Goal: Transaction & Acquisition: Book appointment/travel/reservation

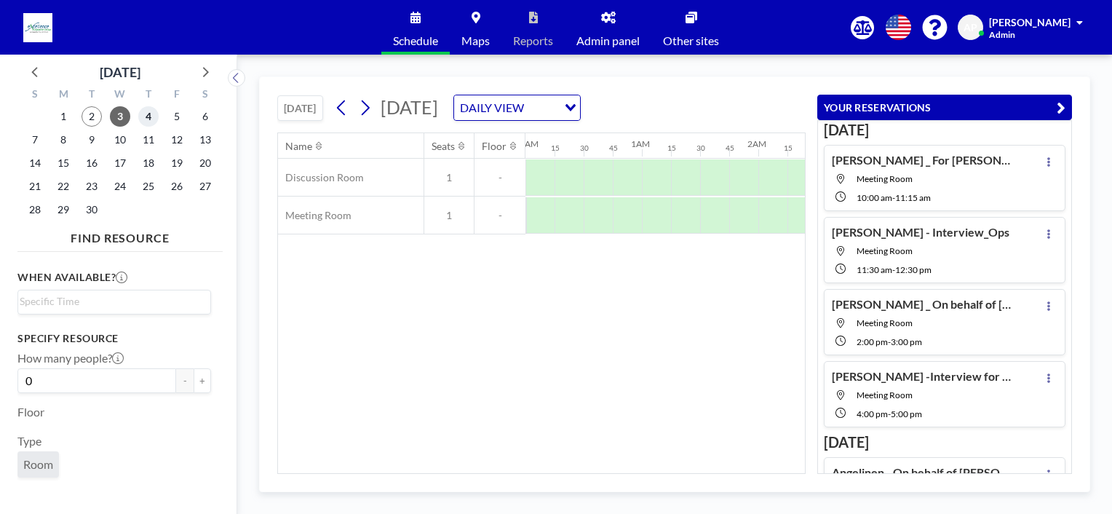
click at [147, 114] on span "4" at bounding box center [148, 116] width 20 height 20
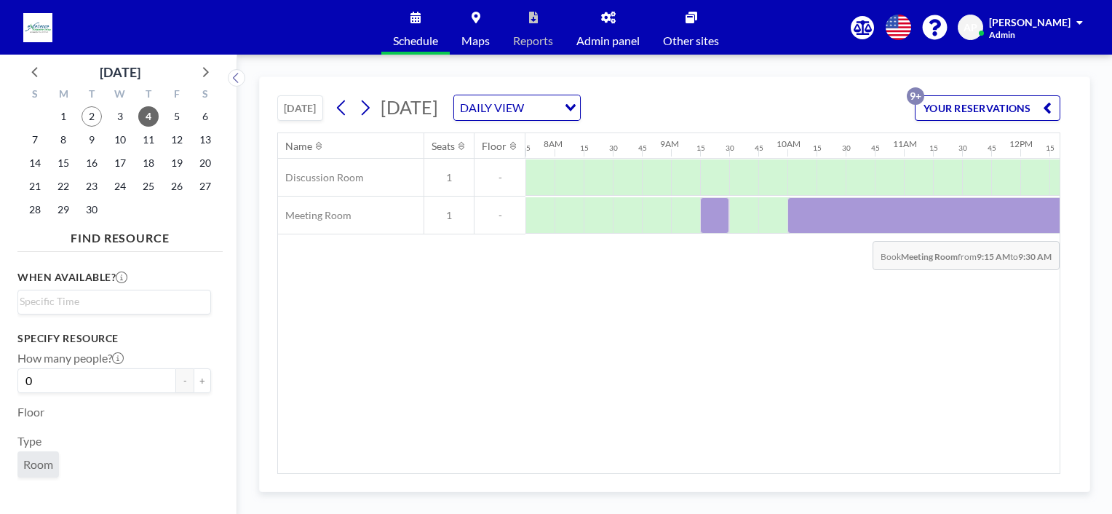
click at [709, 229] on div at bounding box center [714, 215] width 29 height 36
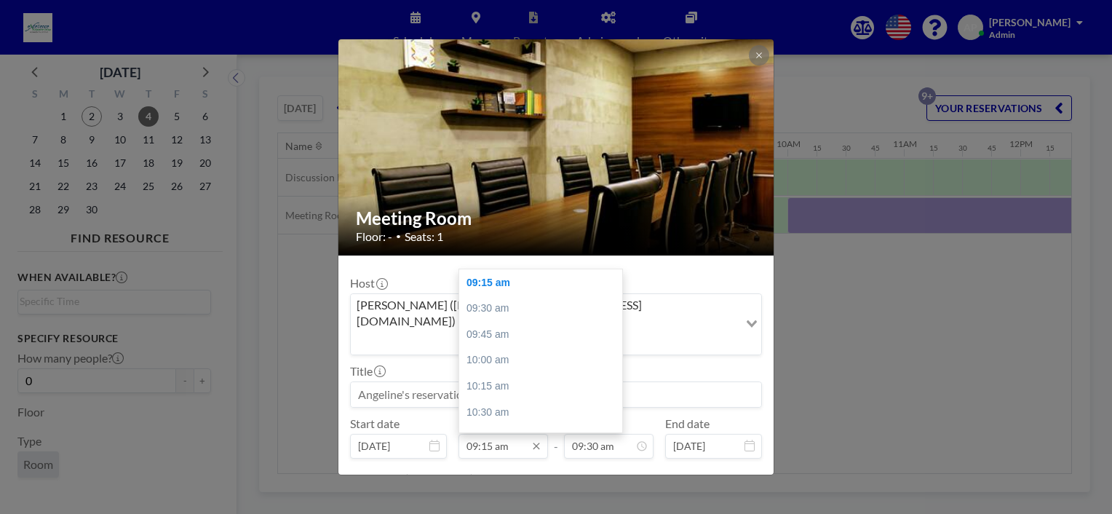
click at [494, 434] on input "09:15 am" at bounding box center [504, 446] width 90 height 25
click at [494, 314] on div "04:00 pm" at bounding box center [544, 327] width 170 height 26
type input "04:00 pm"
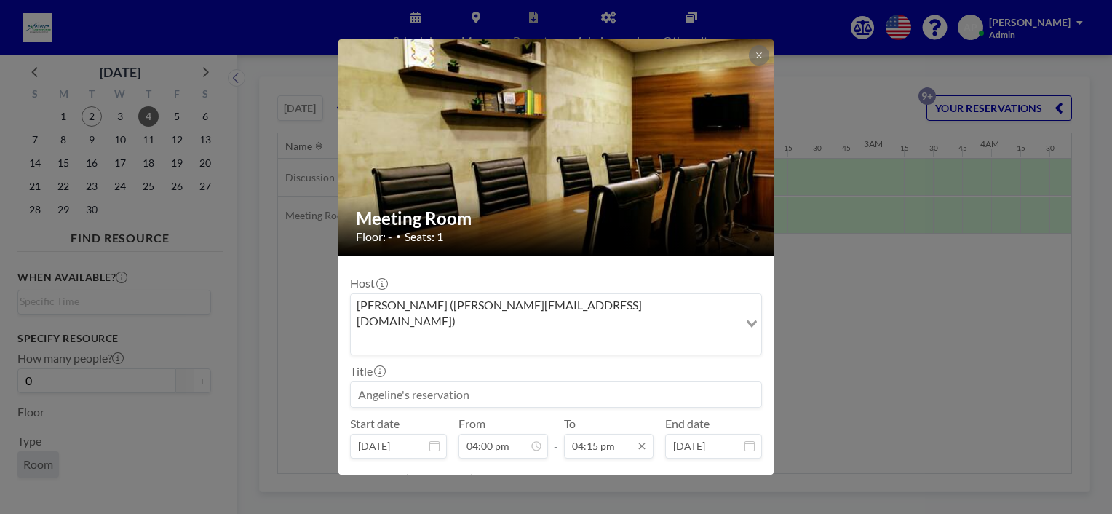
scroll to position [1685, 0]
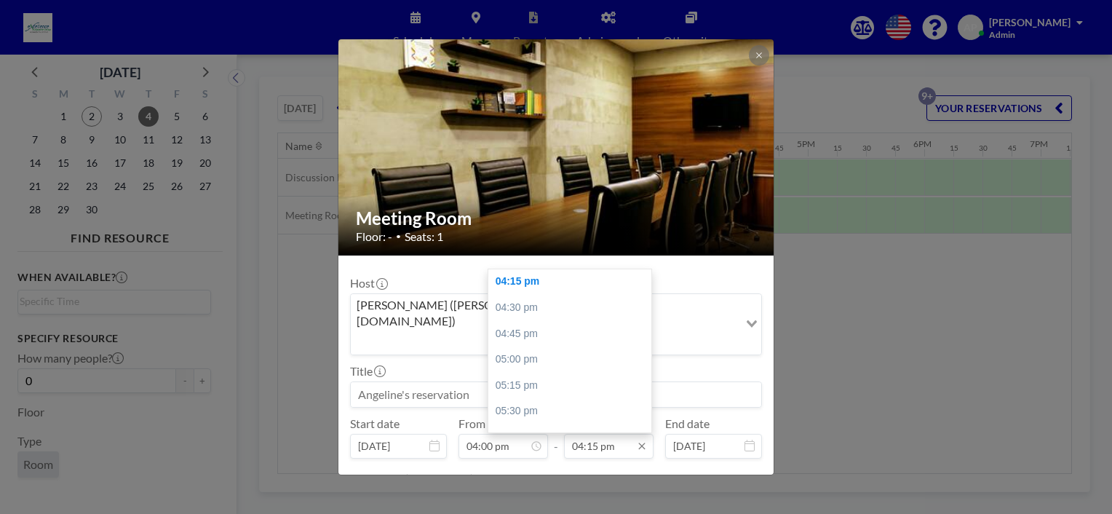
click at [597, 434] on input "04:15 pm" at bounding box center [609, 446] width 90 height 25
click at [525, 347] on div "05:00 pm" at bounding box center [573, 360] width 170 height 26
type input "05:00 pm"
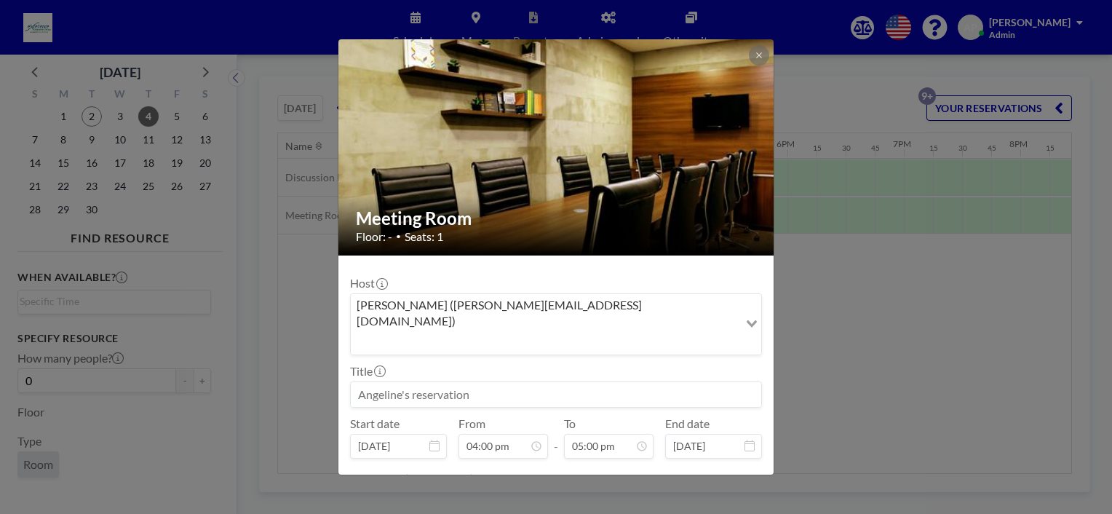
click at [419, 382] on input at bounding box center [556, 394] width 411 height 25
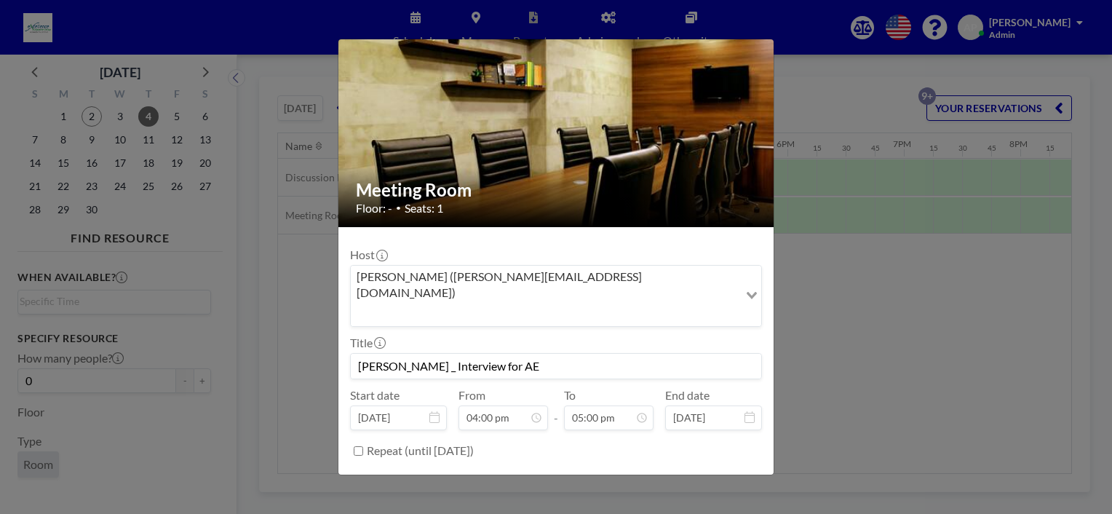
scroll to position [1762, 0]
type input "[PERSON_NAME] _ Interview for AE"
click at [702, 475] on button "BOOK NOW" at bounding box center [726, 487] width 74 height 25
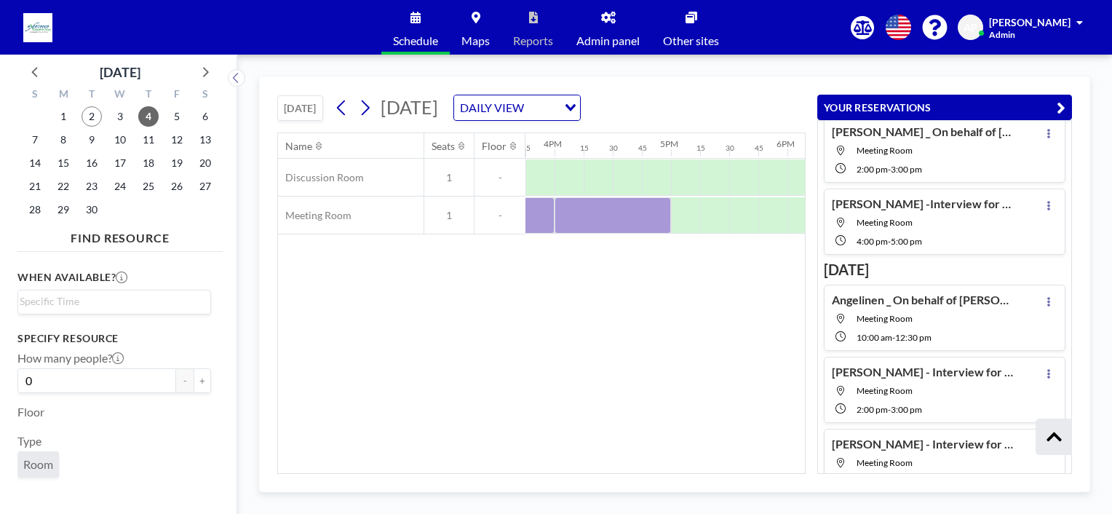
scroll to position [0, 0]
